Goal: Transaction & Acquisition: Purchase product/service

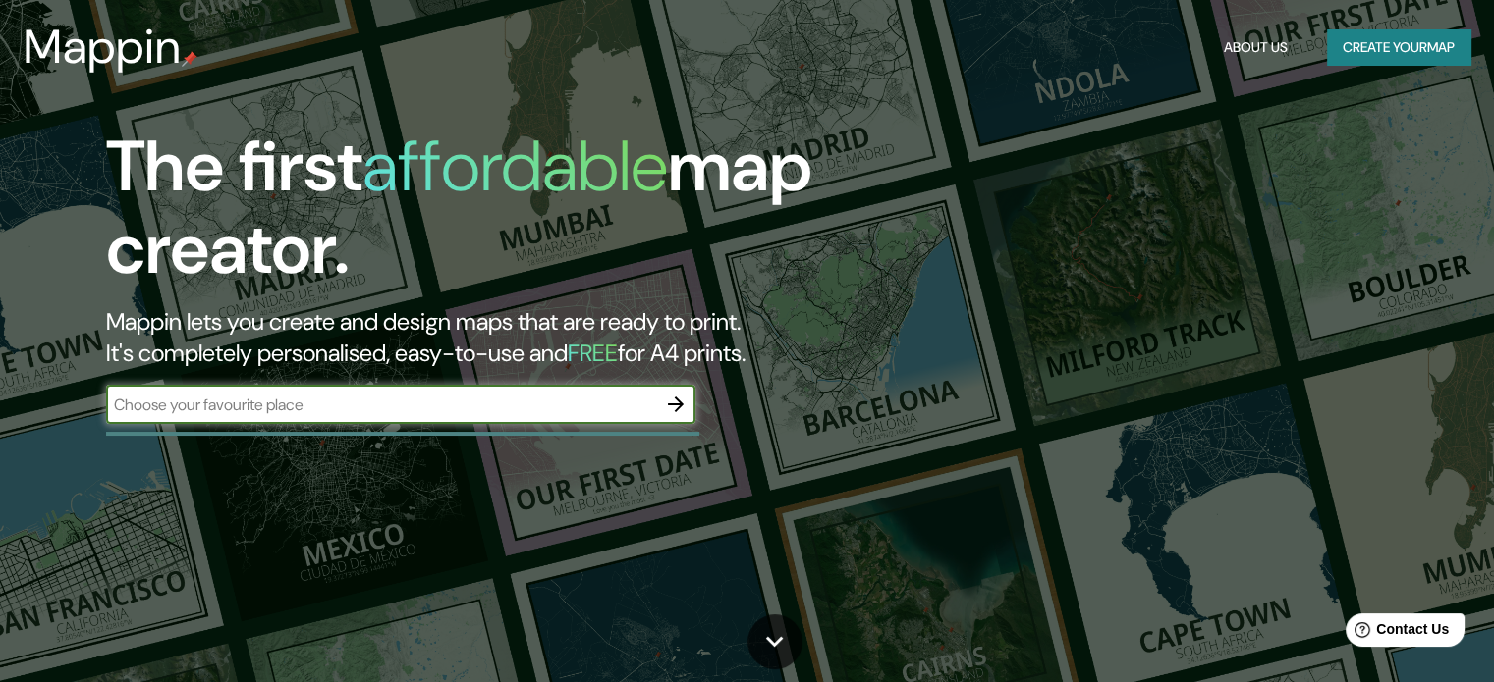
click at [1340, 74] on div "Mappin About Us Create your map" at bounding box center [747, 47] width 1494 height 63
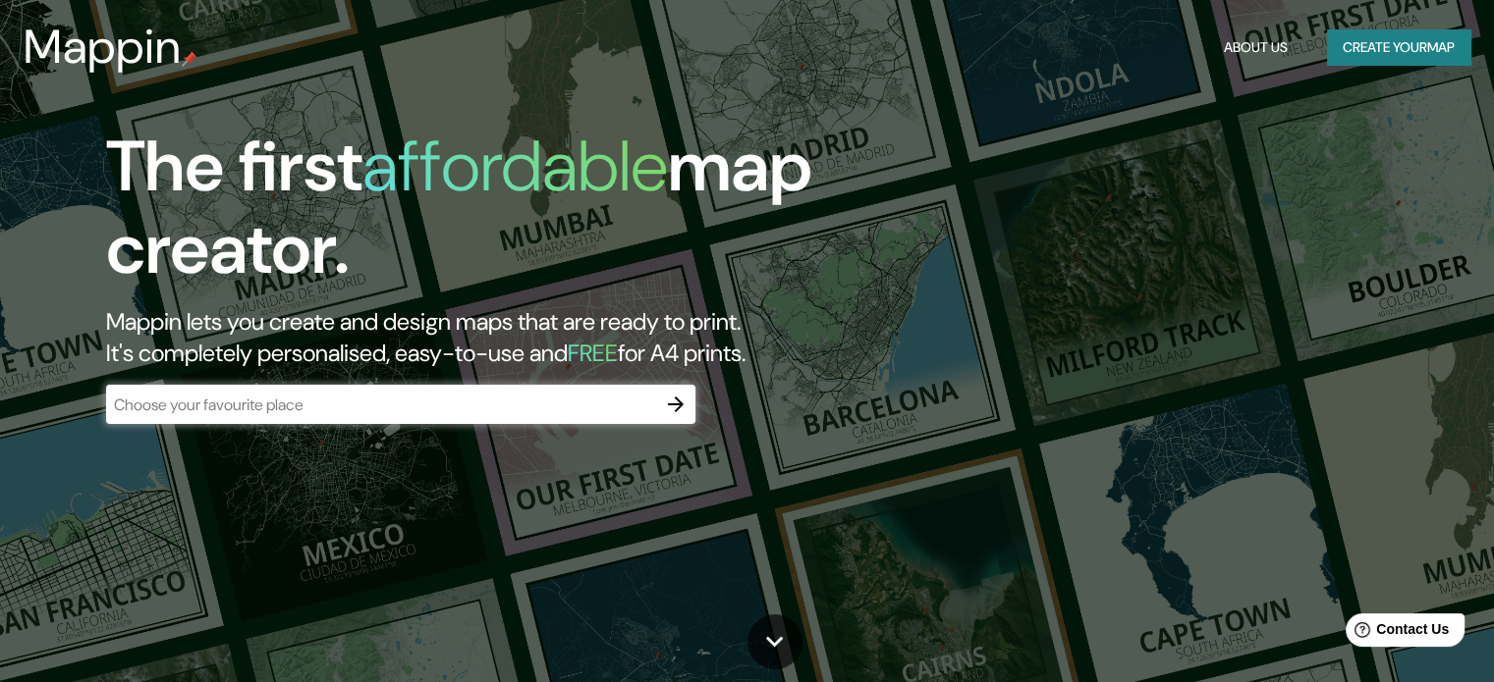
click at [1351, 66] on div "Mappin About Us Create your map" at bounding box center [747, 47] width 1494 height 63
click at [1393, 5] on header "Mappin About Us Create your map" at bounding box center [747, 47] width 1494 height 94
click at [1391, 34] on button "Create your map" at bounding box center [1398, 47] width 143 height 36
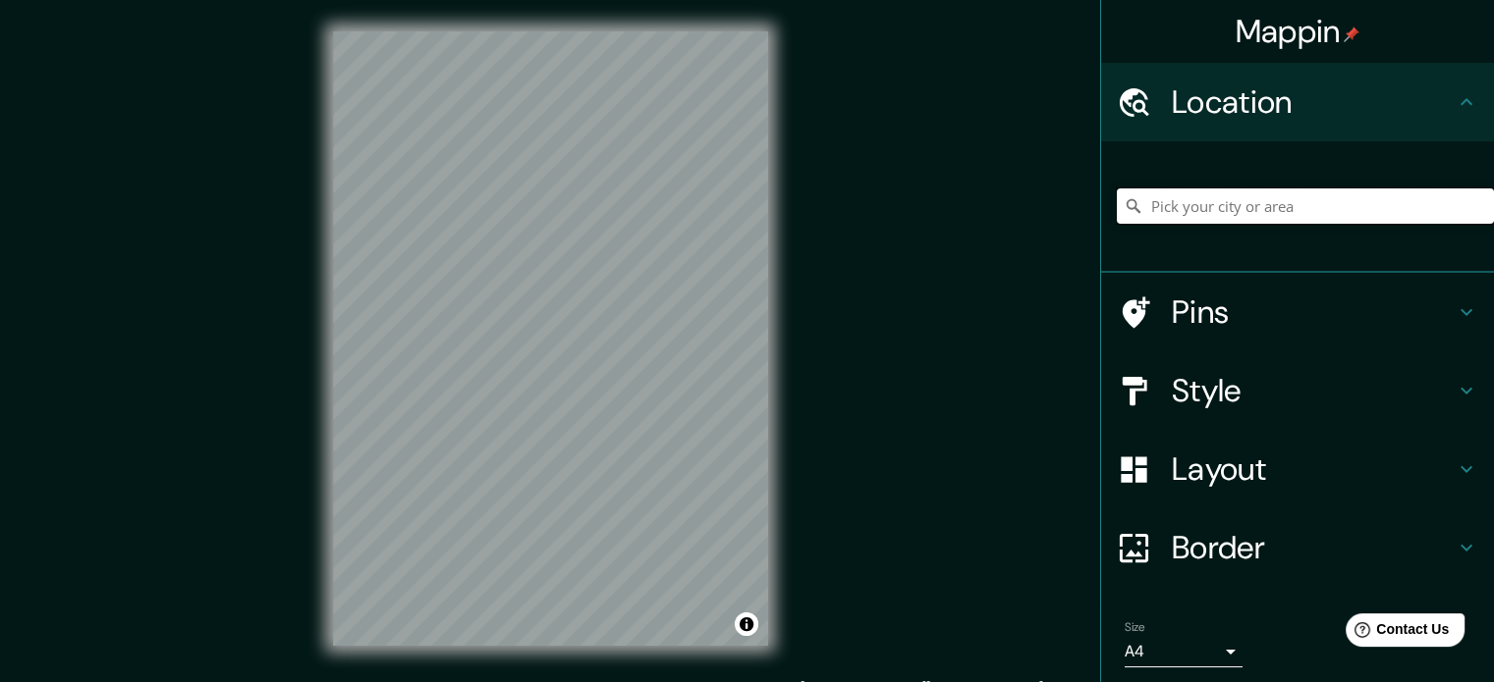
click at [1233, 213] on input "Pick your city or area" at bounding box center [1304, 206] width 377 height 35
paste input "Mar de Célebes 1809A, Country Club, 44610 Guadalajara, Jal."
type input "Privada Mar De Célebes 1809a, 44610 Guadalajara, Jalisco, México"
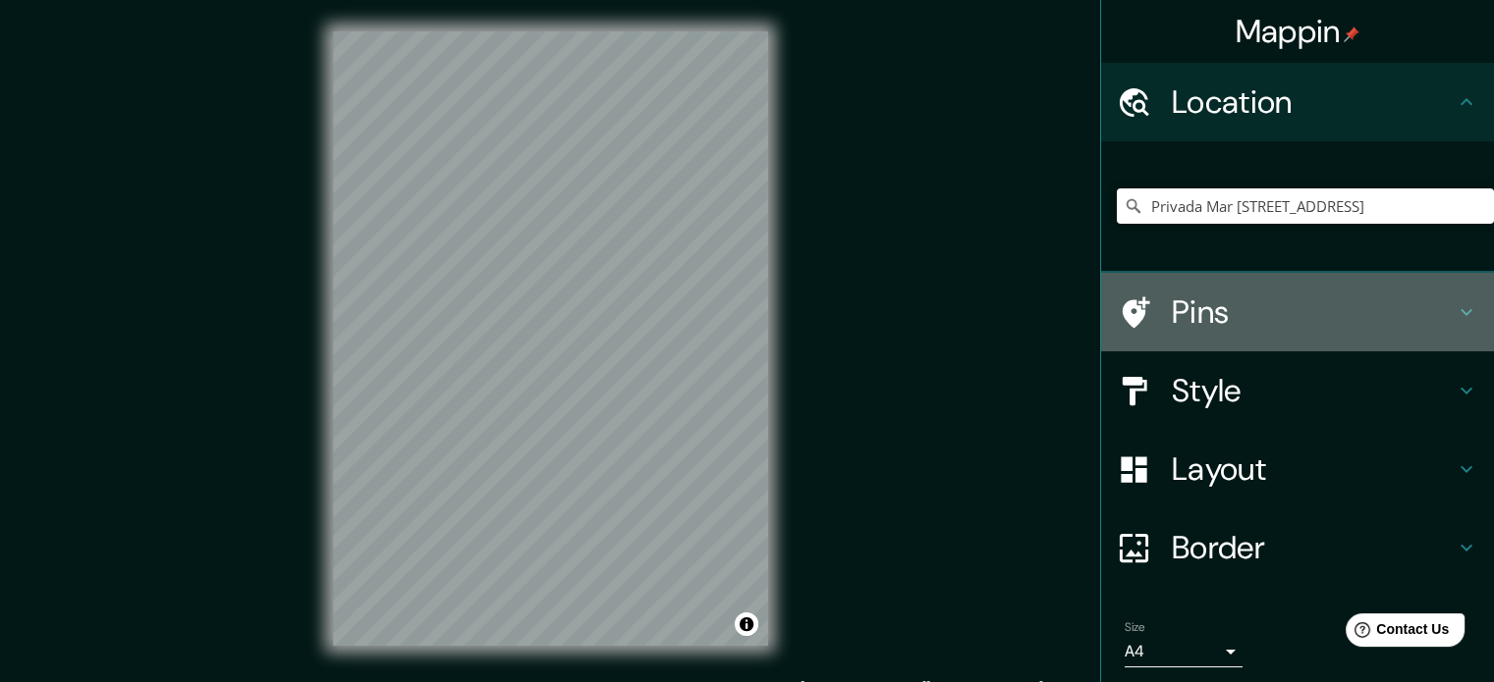
click at [1279, 312] on h4 "Pins" at bounding box center [1312, 312] width 283 height 39
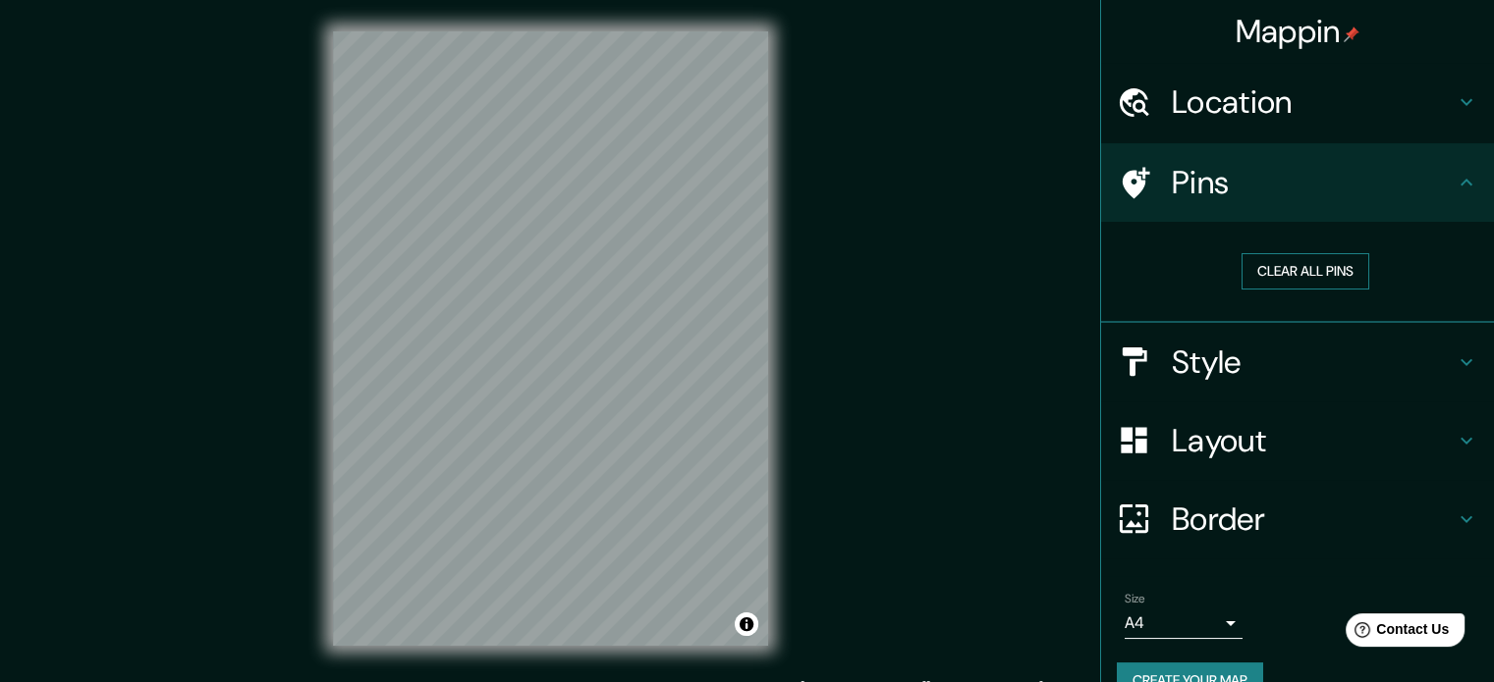
click at [1312, 269] on button "Clear all pins" at bounding box center [1305, 271] width 128 height 36
click at [1292, 190] on h4 "Pins" at bounding box center [1312, 182] width 283 height 39
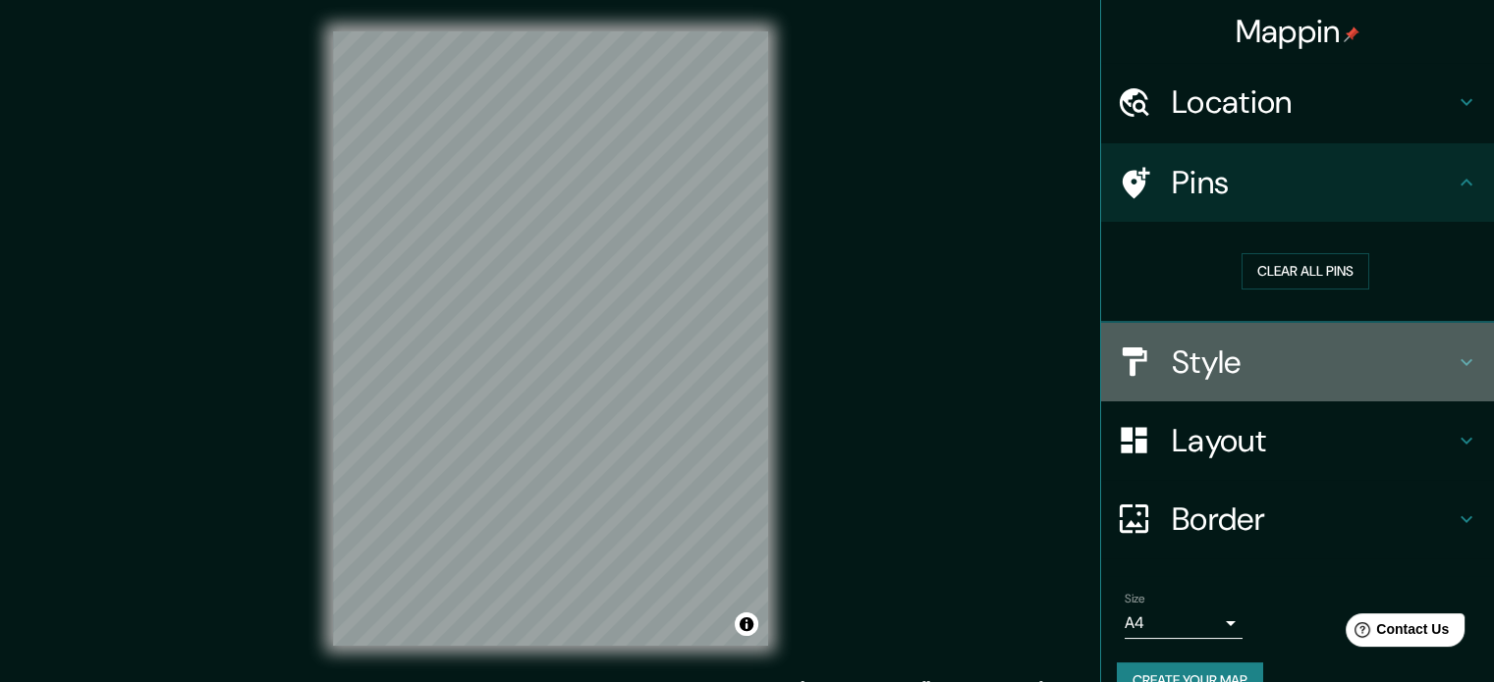
click at [1418, 365] on h4 "Style" at bounding box center [1312, 362] width 283 height 39
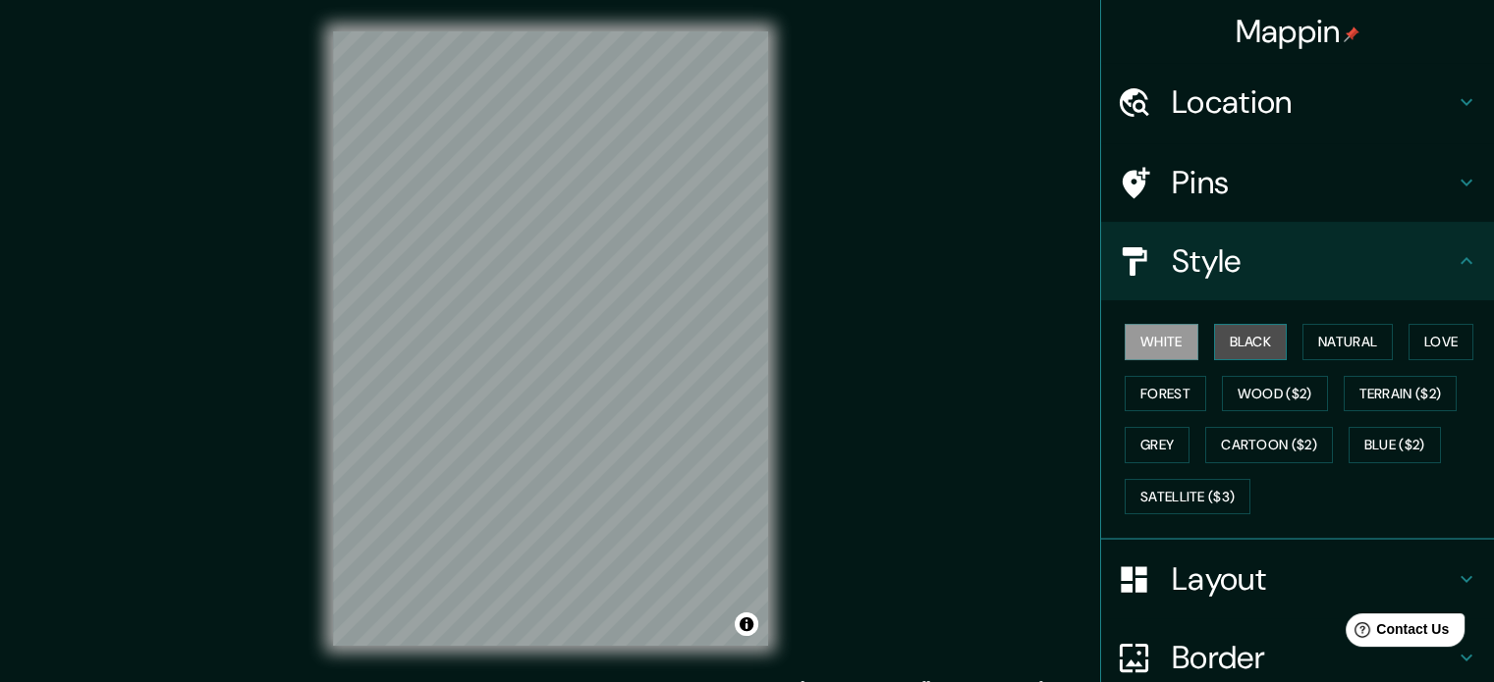
click at [1238, 342] on button "Black" at bounding box center [1251, 342] width 74 height 36
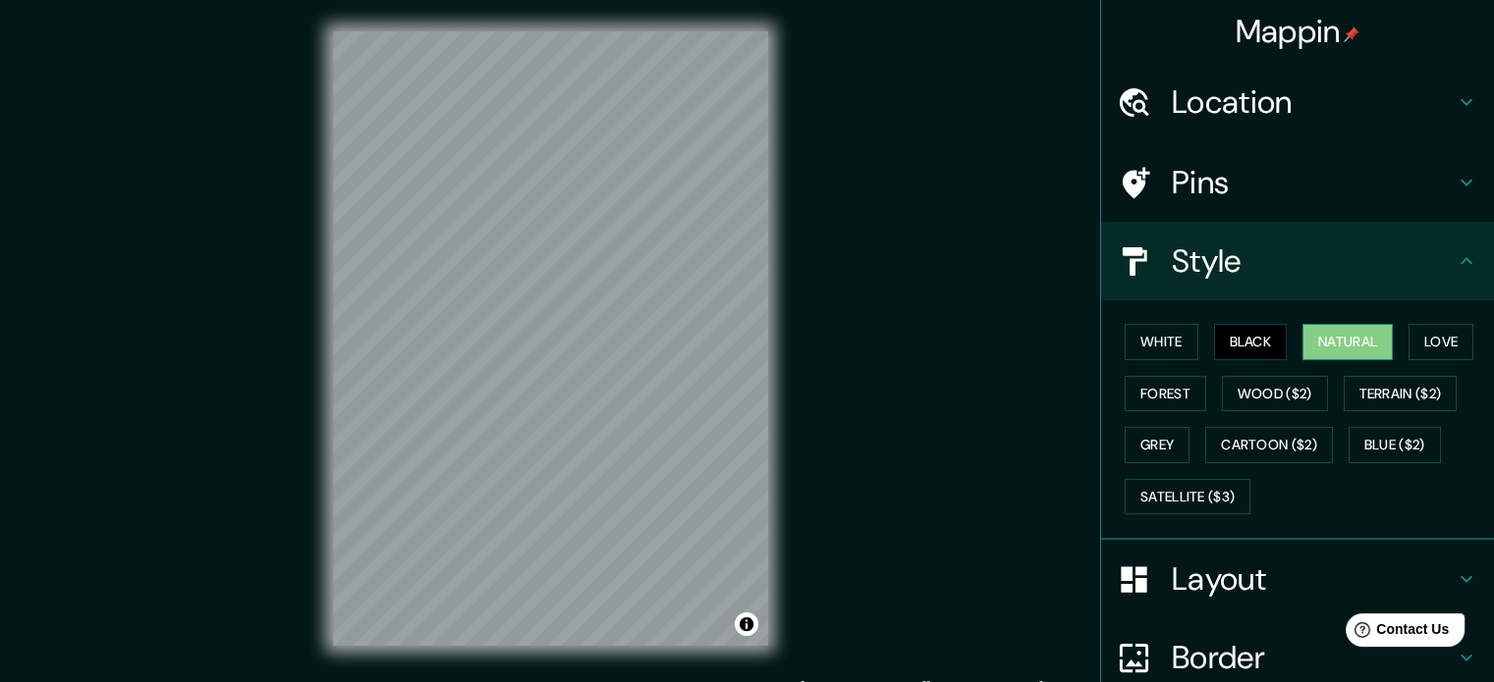
click at [1350, 341] on button "Natural" at bounding box center [1347, 342] width 90 height 36
click at [1426, 339] on button "Love" at bounding box center [1440, 342] width 65 height 36
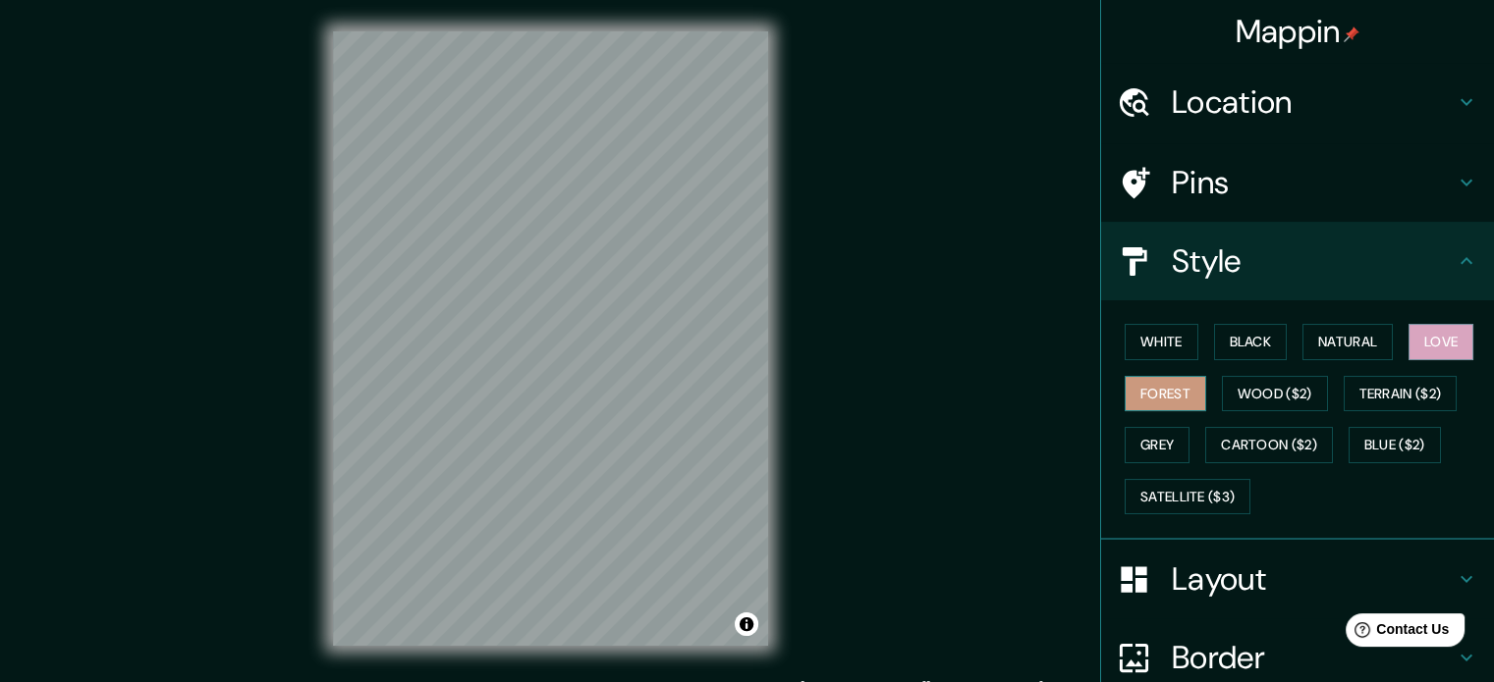
click at [1159, 390] on button "Forest" at bounding box center [1165, 394] width 82 height 36
click at [1261, 396] on button "Wood ($2)" at bounding box center [1275, 394] width 106 height 36
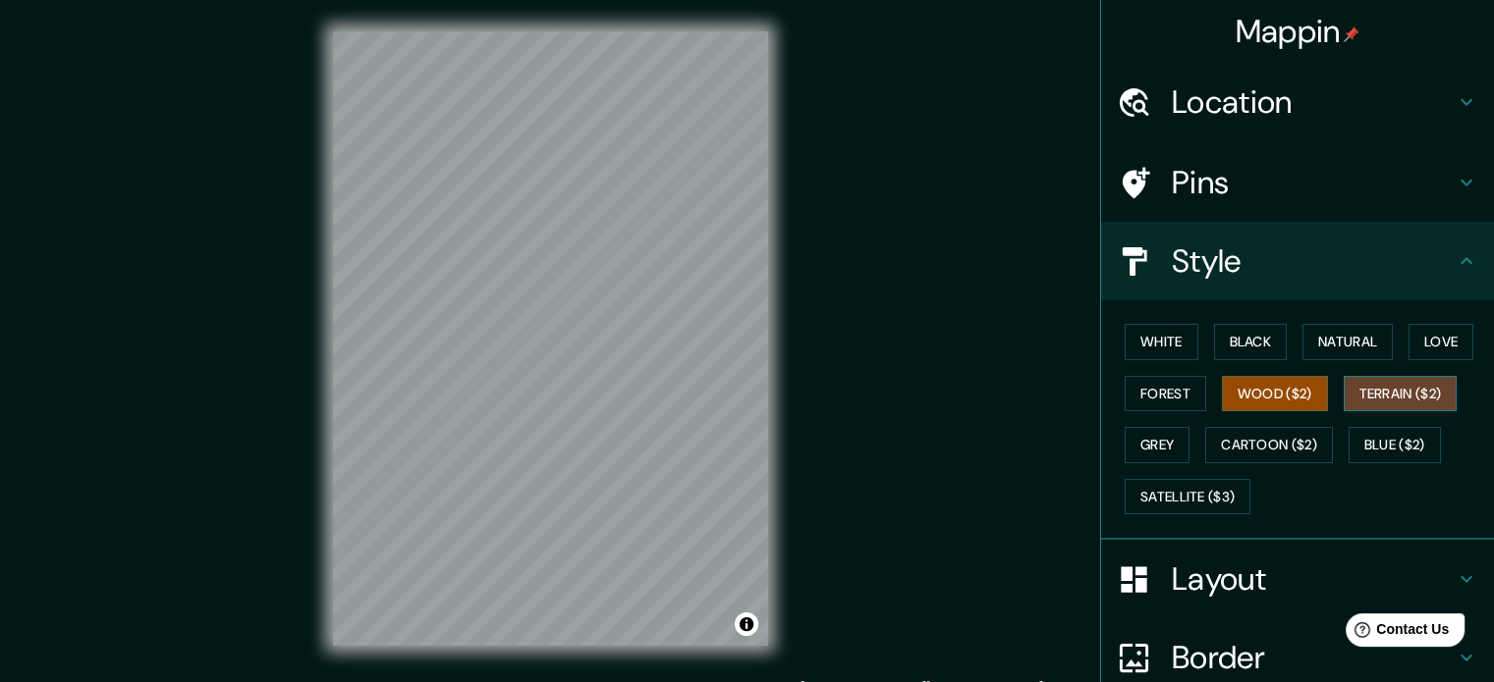
click at [1375, 394] on button "Terrain ($2)" at bounding box center [1400, 394] width 114 height 36
click at [1163, 448] on button "Grey" at bounding box center [1156, 445] width 65 height 36
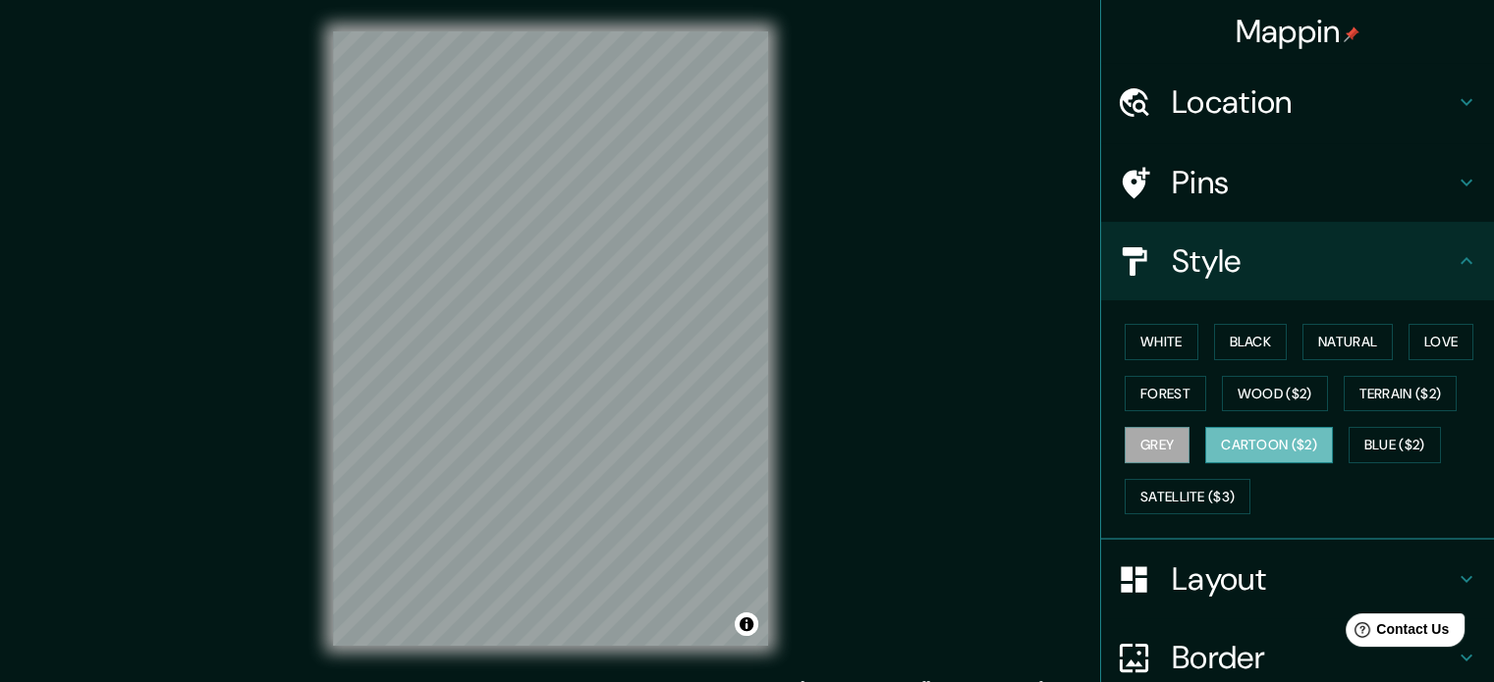
click at [1218, 450] on button "Cartoon ($2)" at bounding box center [1269, 445] width 128 height 36
click at [1377, 442] on button "Blue ($2)" at bounding box center [1394, 445] width 92 height 36
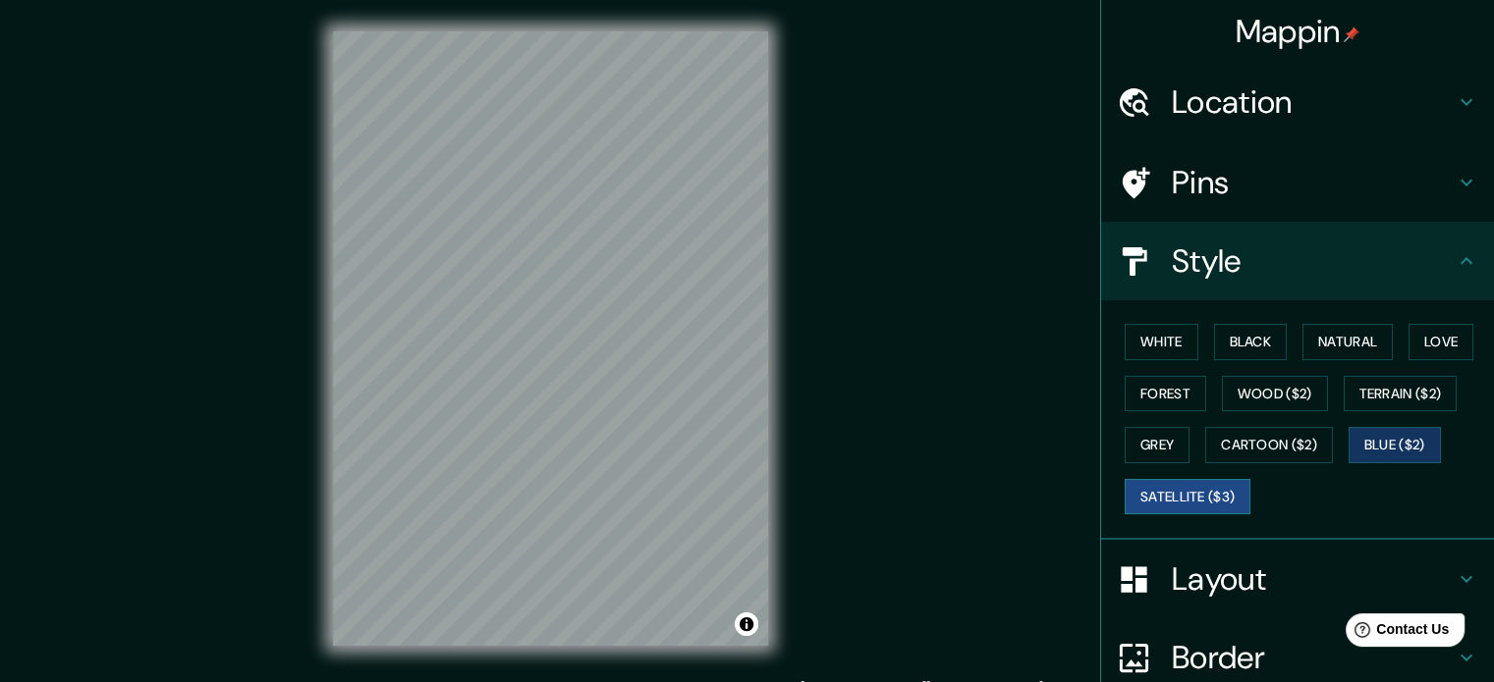
click at [1163, 502] on button "Satellite ($3)" at bounding box center [1187, 497] width 126 height 36
click at [1151, 435] on button "Grey" at bounding box center [1156, 445] width 65 height 36
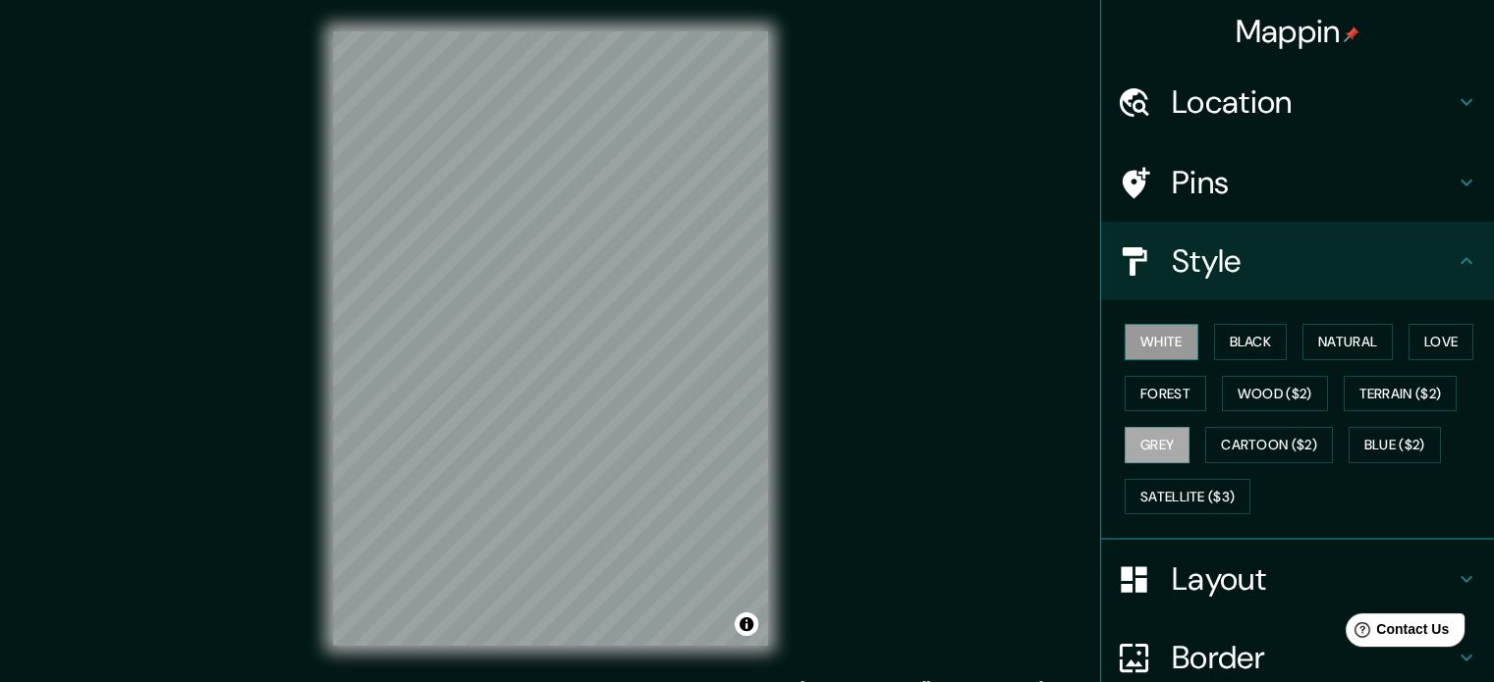
click at [1147, 345] on button "White" at bounding box center [1161, 342] width 74 height 36
click at [1277, 576] on h4 "Layout" at bounding box center [1312, 579] width 283 height 39
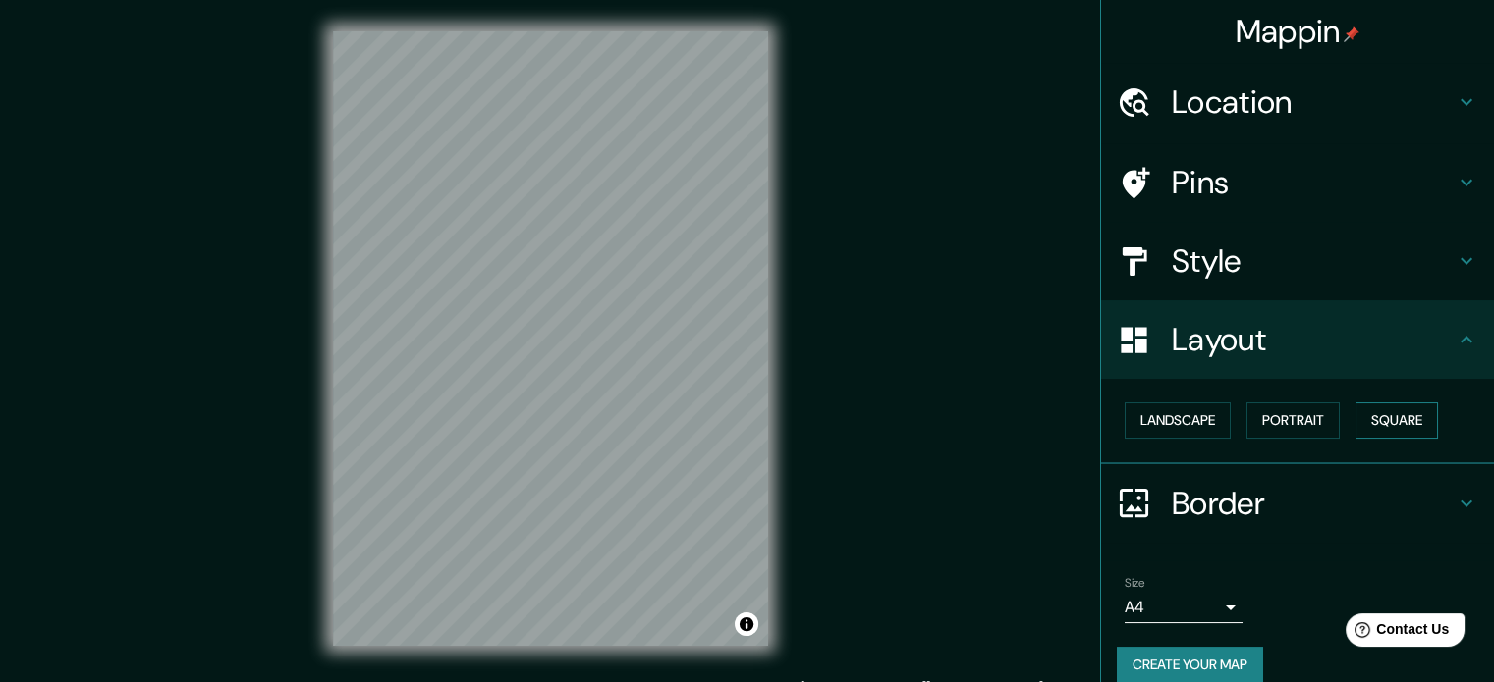
click at [1402, 417] on button "Square" at bounding box center [1396, 421] width 82 height 36
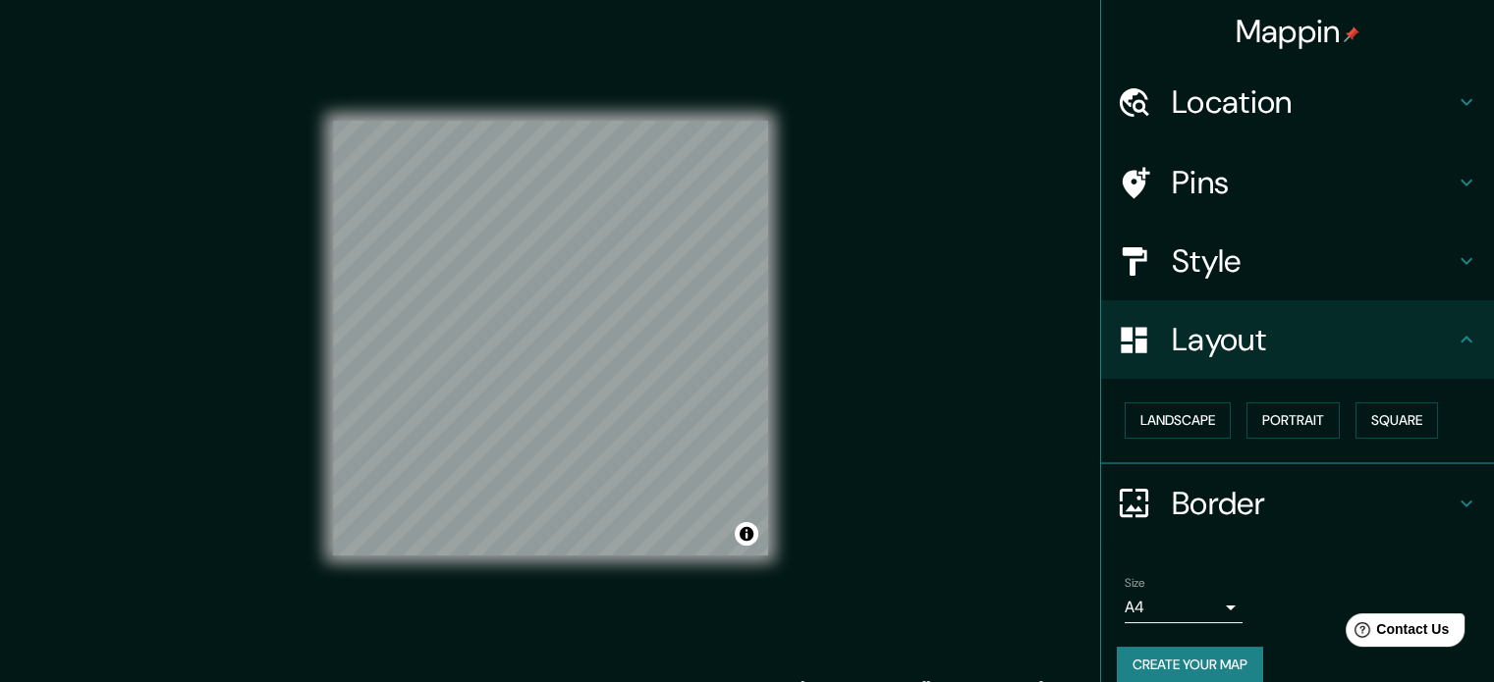
click at [1271, 266] on h4 "Style" at bounding box center [1312, 261] width 283 height 39
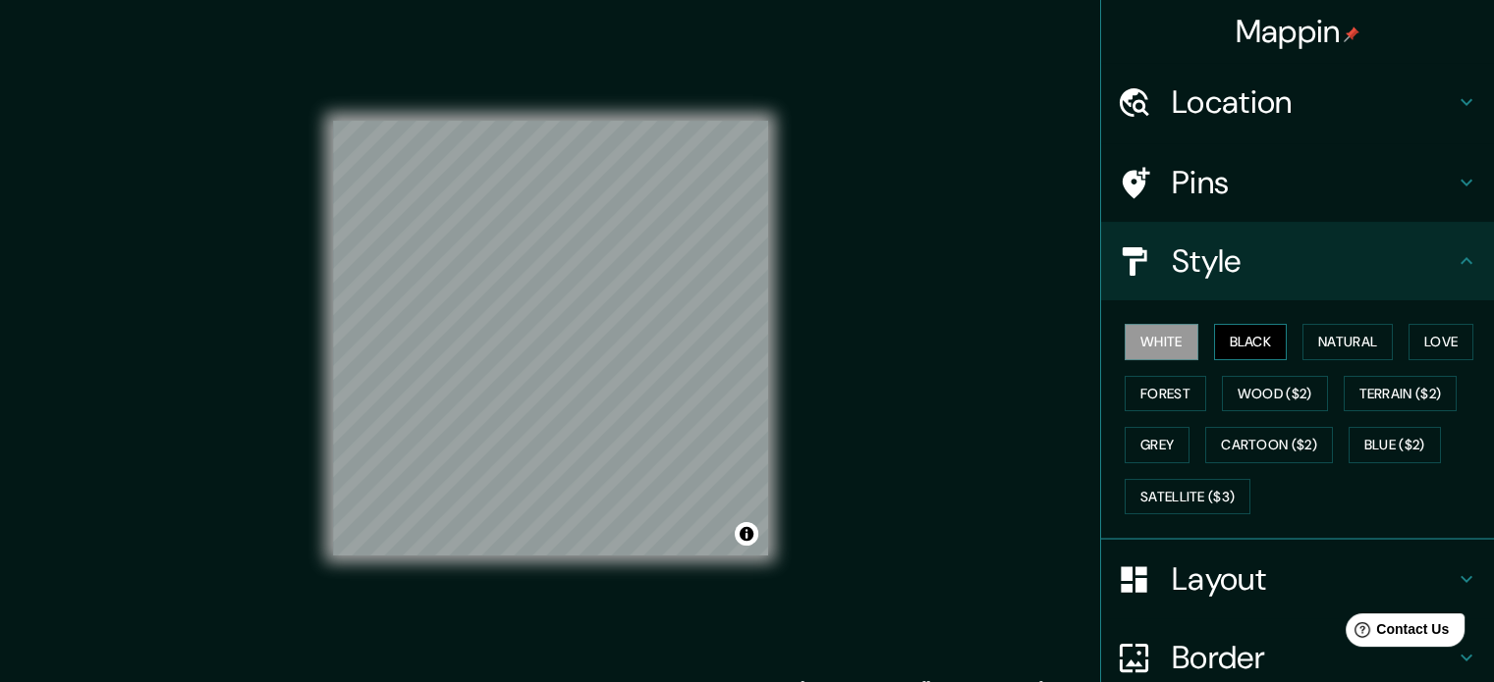
click at [1241, 332] on button "Black" at bounding box center [1251, 342] width 74 height 36
click at [1332, 337] on button "Natural" at bounding box center [1347, 342] width 90 height 36
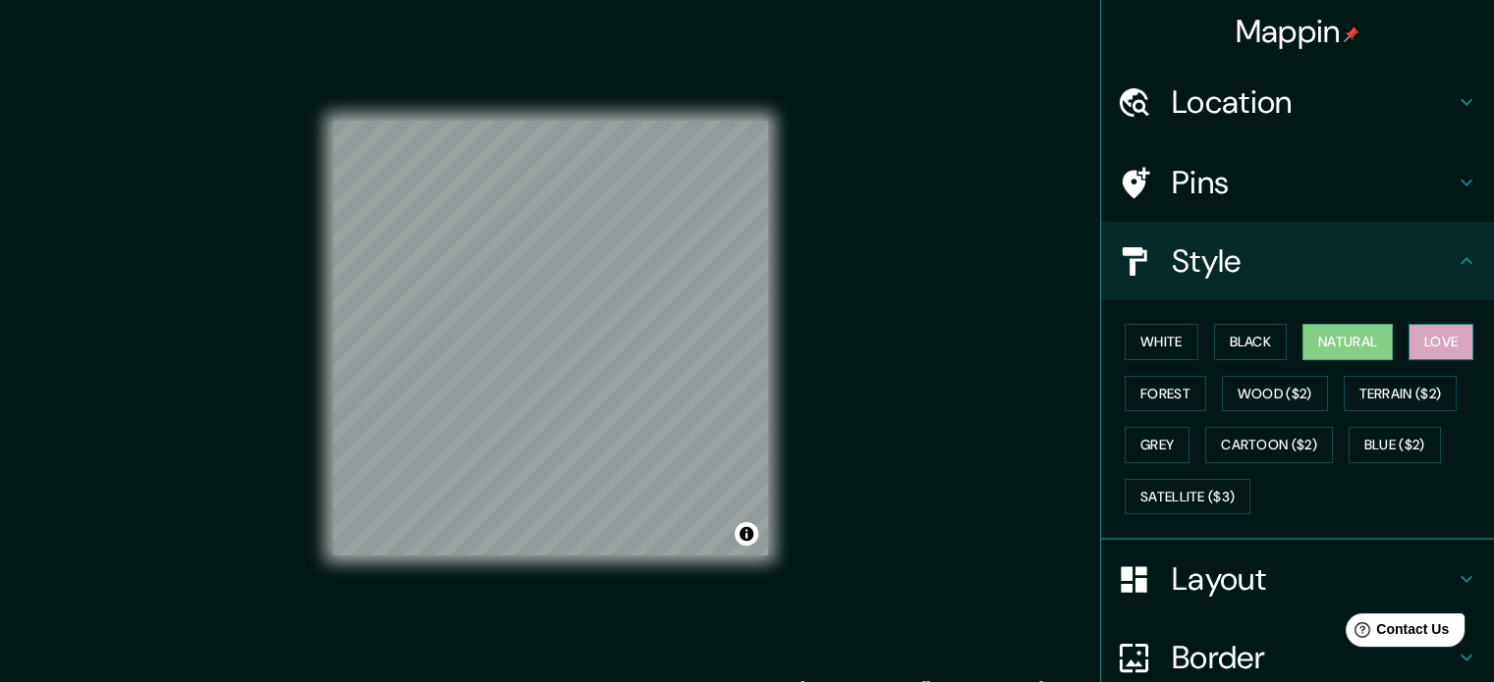
click at [1410, 333] on button "Love" at bounding box center [1440, 342] width 65 height 36
click at [1148, 396] on button "Forest" at bounding box center [1165, 394] width 82 height 36
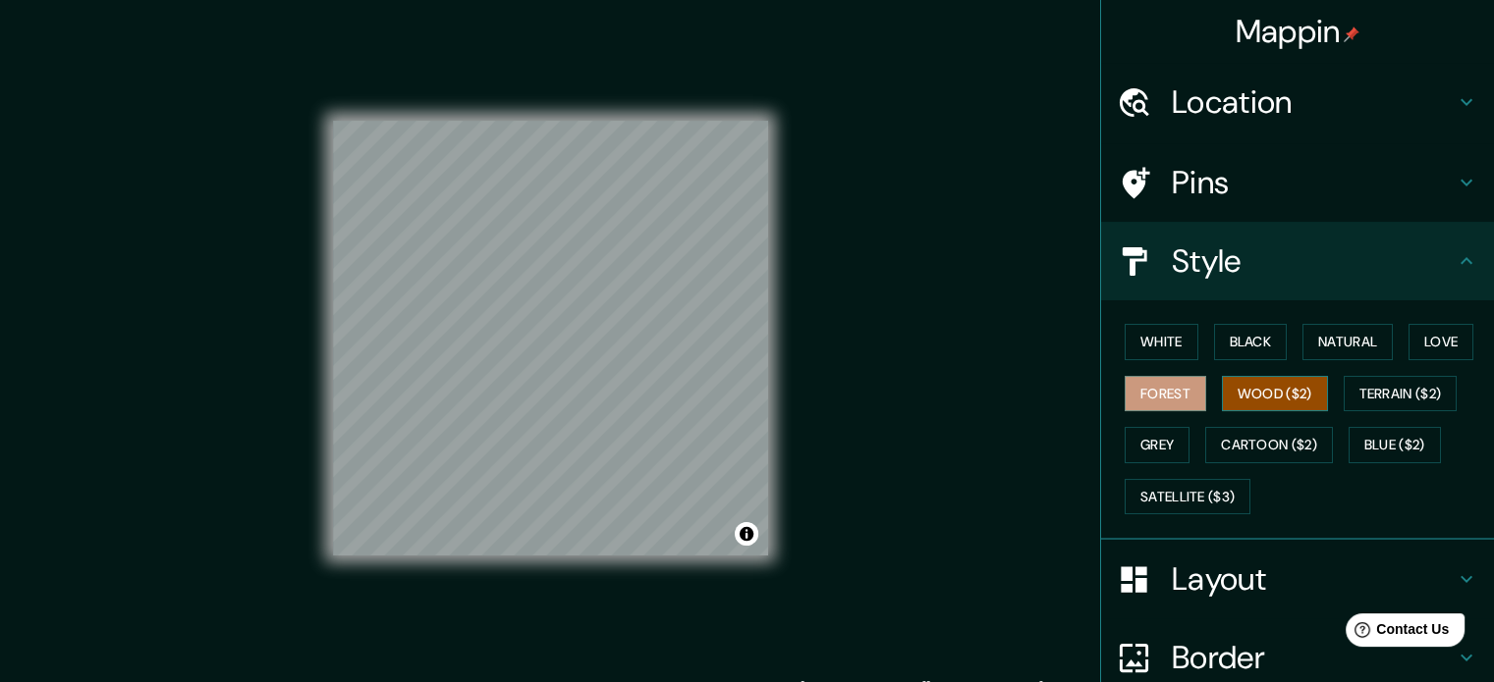
click at [1245, 394] on button "Wood ($2)" at bounding box center [1275, 394] width 106 height 36
click at [1391, 390] on button "Terrain ($2)" at bounding box center [1400, 394] width 114 height 36
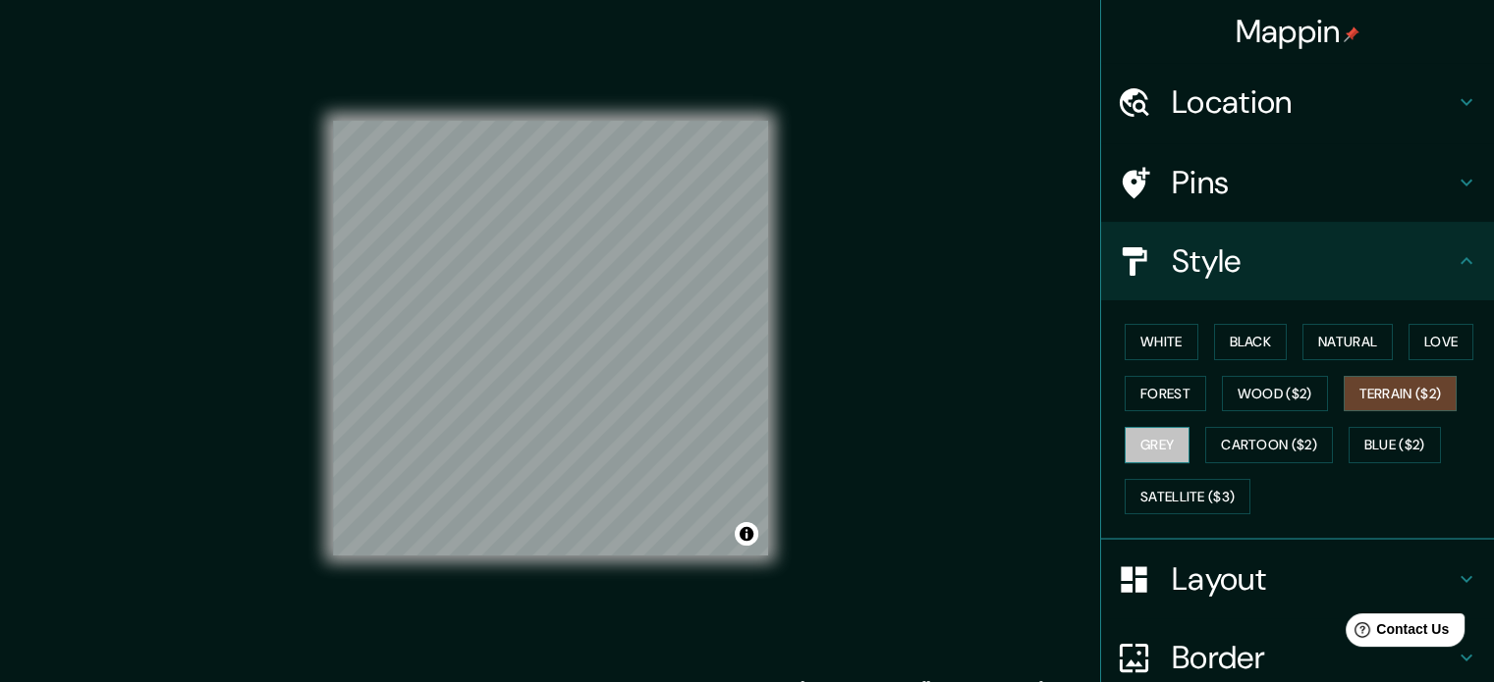
click at [1147, 449] on button "Grey" at bounding box center [1156, 445] width 65 height 36
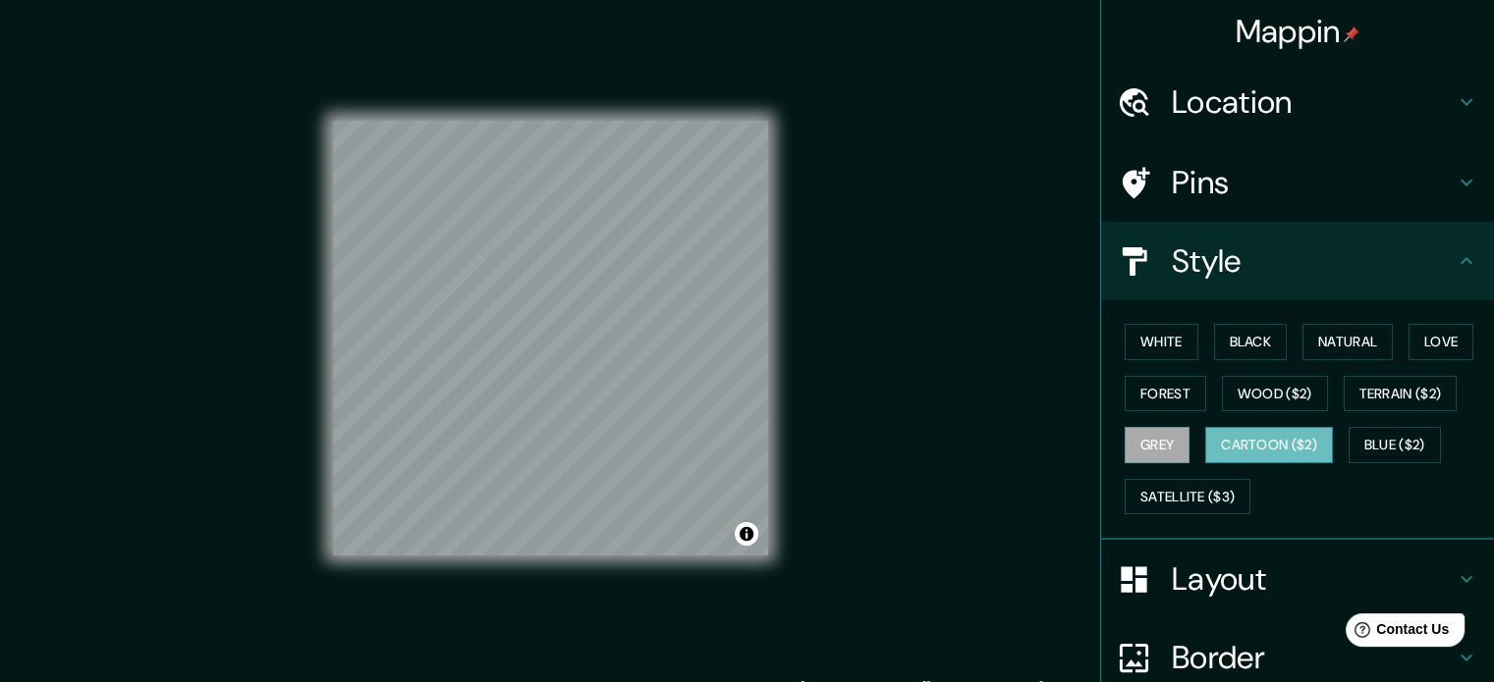
click at [1229, 449] on button "Cartoon ($2)" at bounding box center [1269, 445] width 128 height 36
click at [1372, 445] on button "Blue ($2)" at bounding box center [1394, 445] width 92 height 36
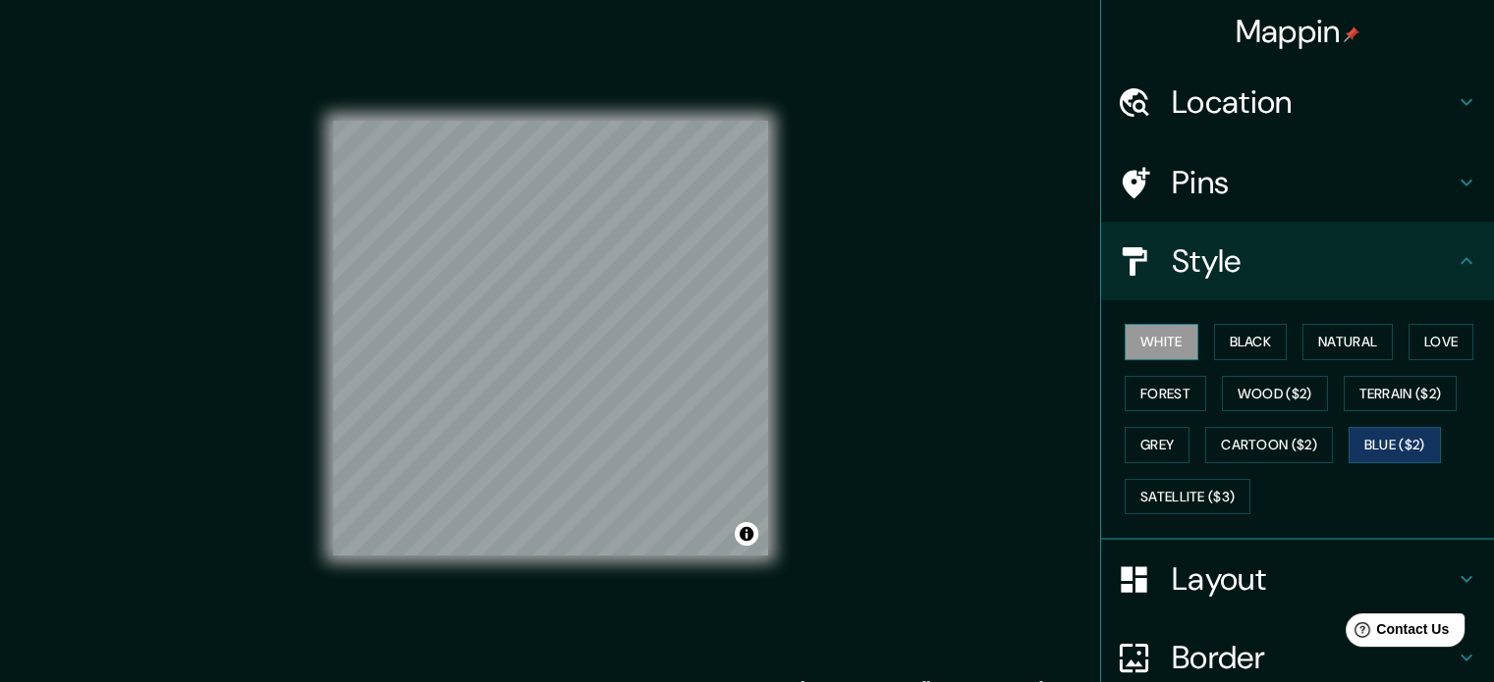
click at [1160, 341] on button "White" at bounding box center [1161, 342] width 74 height 36
click at [1237, 340] on button "Black" at bounding box center [1251, 342] width 74 height 36
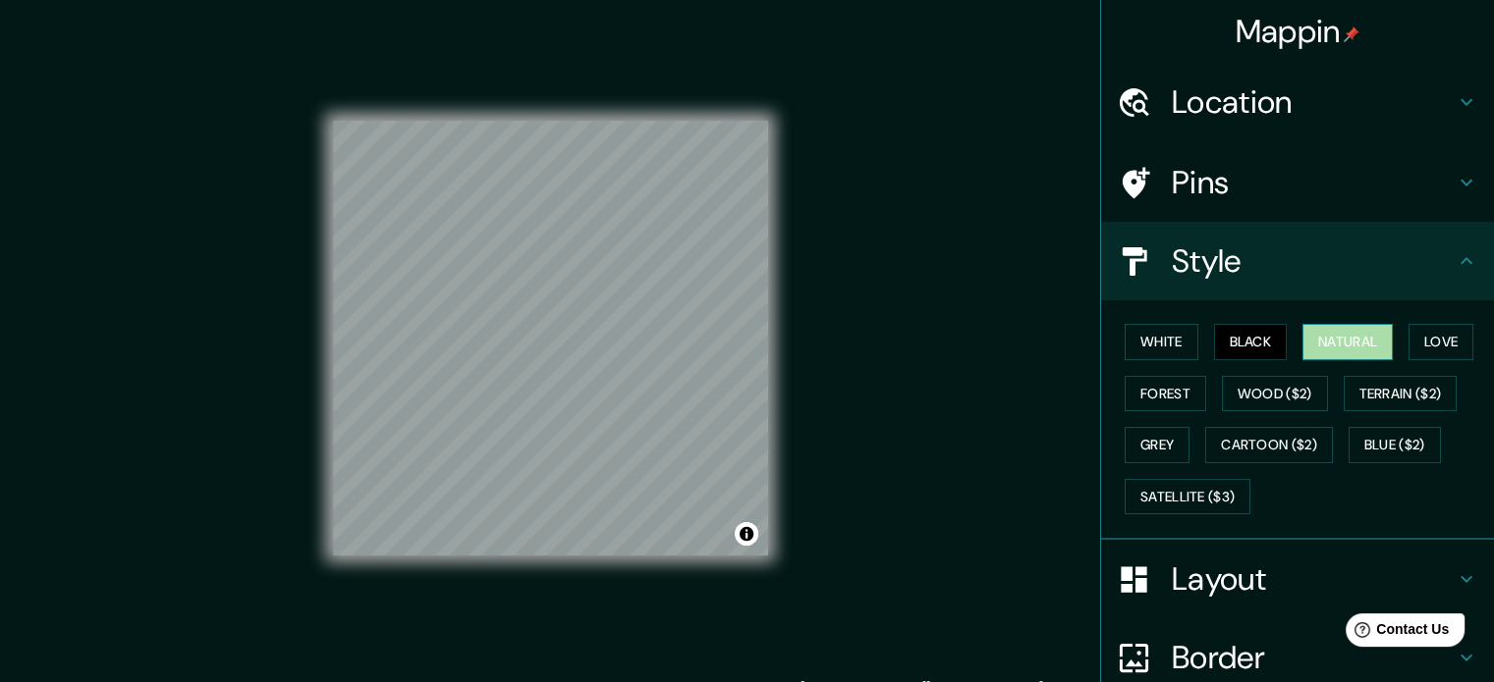
click at [1328, 342] on button "Natural" at bounding box center [1347, 342] width 90 height 36
click at [1140, 338] on button "White" at bounding box center [1161, 342] width 74 height 36
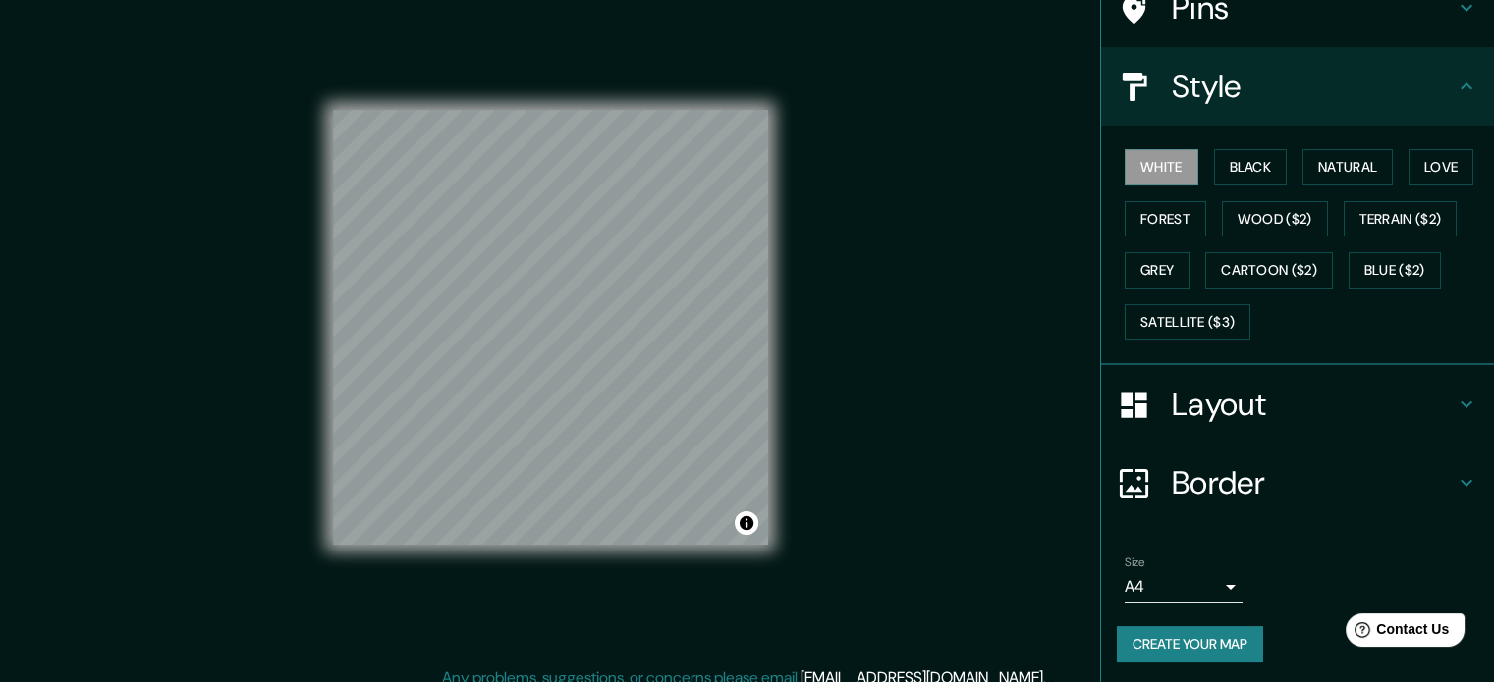
scroll to position [26, 0]
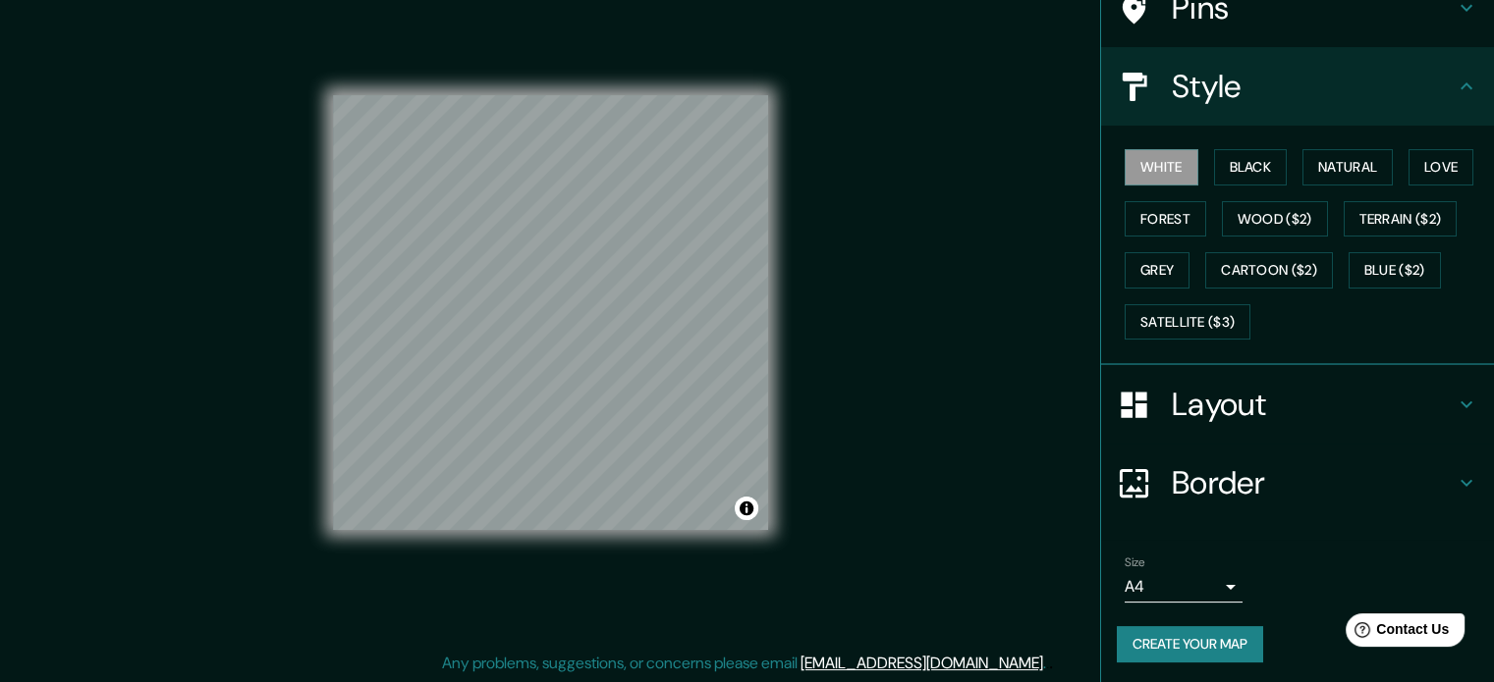
click at [1198, 636] on button "Create your map" at bounding box center [1189, 644] width 146 height 36
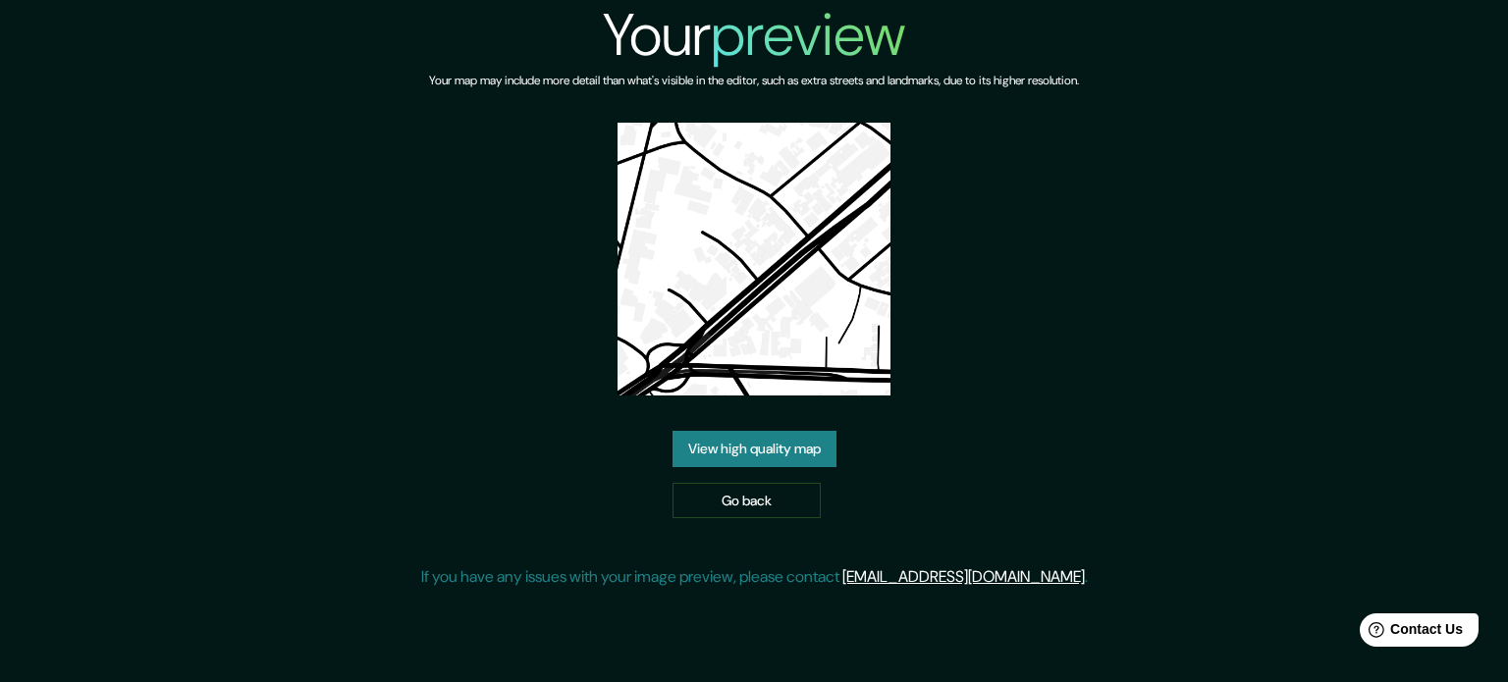
click at [785, 452] on link "View high quality map" at bounding box center [755, 449] width 164 height 36
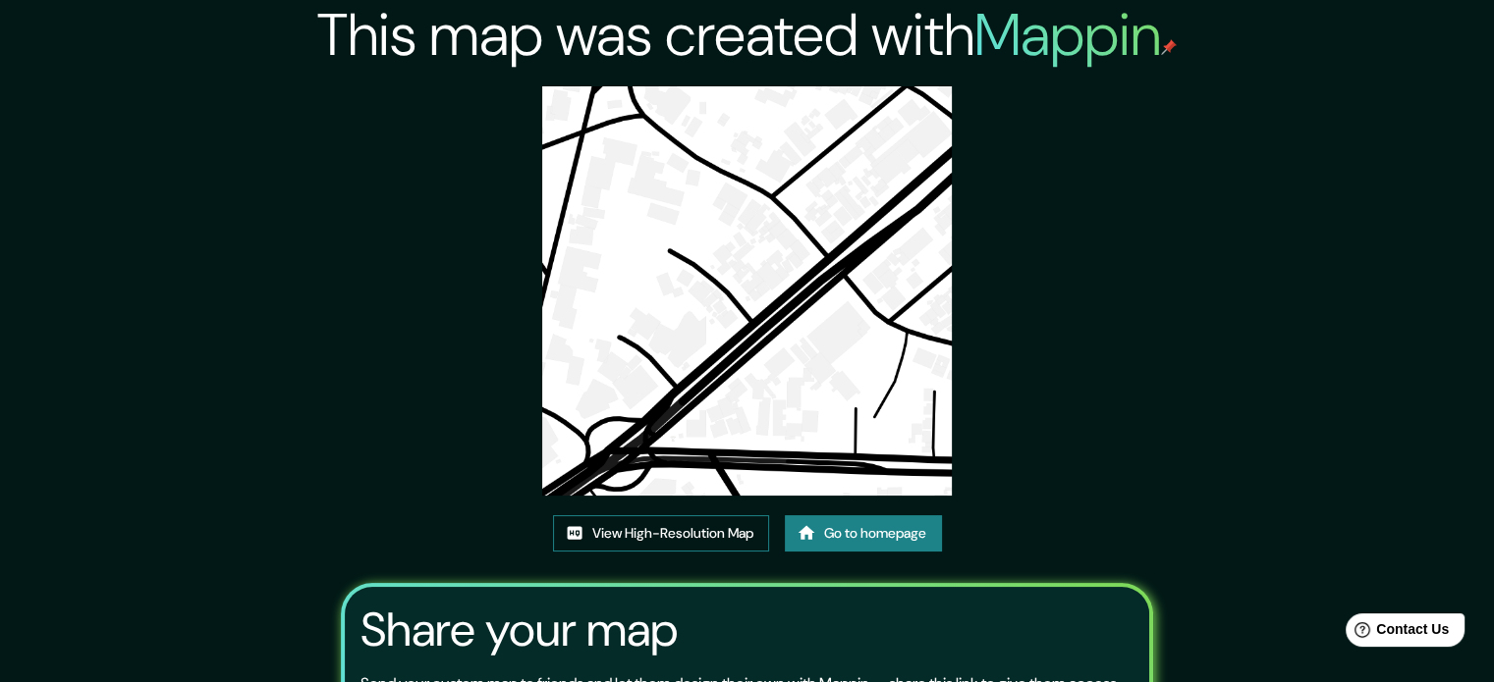
click at [700, 521] on link "View High-Resolution Map" at bounding box center [661, 534] width 216 height 36
